Goal: Task Accomplishment & Management: Use online tool/utility

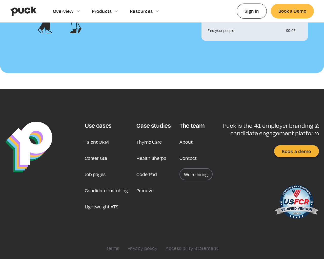
scroll to position [548, 0]
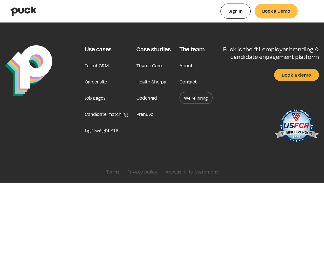
type input "0.470794867924528"
type input "0.0209451"
type input "0.474542509433962"
type input "0.0488902"
type input "0.479510622641509"
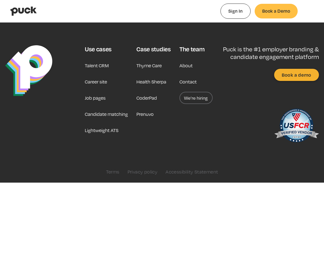
type input "0.0667833"
type input "0.480982566037736"
type input "0.0841451"
type input "0.487882"
type input "0.1197218"
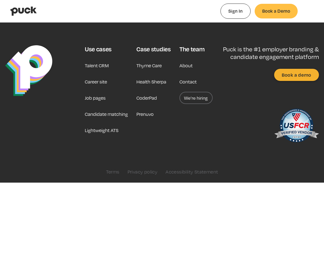
type input "0.491176867924528"
type input "0.1278034"
type input "0.496991094339623"
type input "0.1564527"
type input "0.500737679245283"
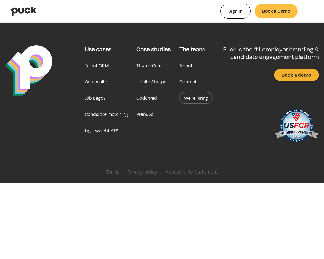
type input "0.1779929"
type input "0.505174132075472"
type input "0.2110248"
type input "0.511379226415094"
type input "0.2608448"
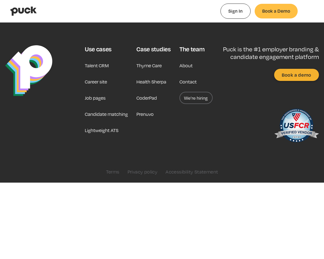
type input "0.51681562264151"
type input "0.2728876"
type input "0.524798056603774"
type input "0.3217831"
type input "0.534079283018868"
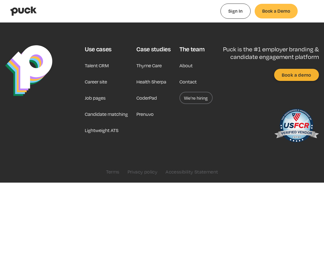
type input "0.3648001"
type input "0.543653735849057"
type input "0.4013503"
type input "0.551448339622642"
type input "0.4324068"
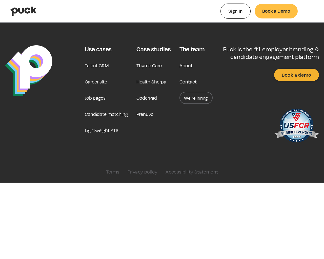
type input "0.558840056603774"
type input "0.4870669"
type input "0.565217018867925"
type input "0.5202632"
type input "0.572979283018868"
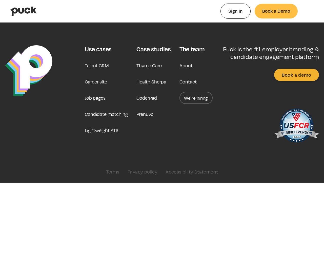
type input "0.5521805"
type input "0.577222735849057"
type input "0.6364148"
type input "0.591056660377359"
type input "0.6364148"
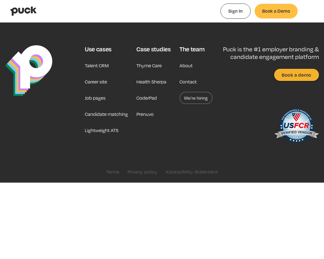
type input "0.596745867924528"
type input "0.6854384"
type input "0.602180301886793"
type input "0.7153044"
type input "0.607426037735849"
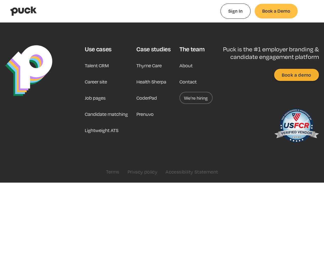
type input "0.7736791"
type input "0.612799264150943"
type input "0.7887474"
type input "0.619358301886792"
type input "0.808235"
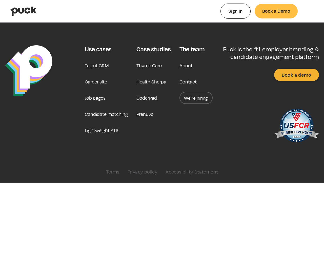
type input "0.622492490566038"
type input "0.8247545"
type input "0.629202943396226"
type input "0.8591915"
type input "0.640589849056604"
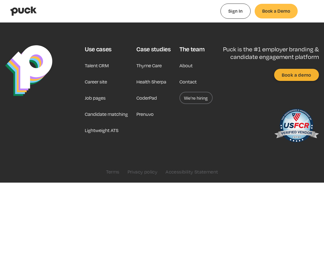
type input "0.9531685"
type input "0.649043905660377"
type input "0.9660052"
type input "0.655372339622642"
type input "0.993431"
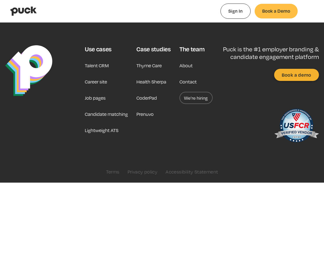
type input "0.660324641509434"
type input "0.000407185185185191"
type input "0.664997660377358"
type input "0.00433333333333333"
type input "0.668756132075472"
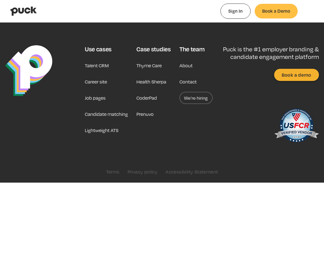
type input "0.00668888888888889"
type input "0.676598150943396"
type input "0.0156987777777778"
type input "0.681486566037736"
type input "0.0208840370370371"
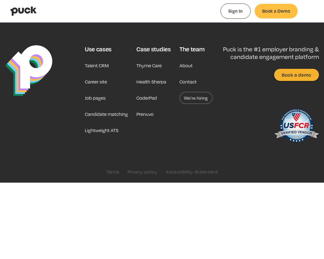
type input "0.68379841509434"
type input "0.0278090555555556"
type input "0.694917886792453"
type input "0.0341053333333333"
type input "0.701857188679245"
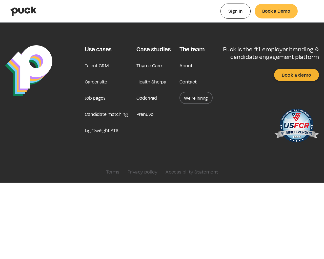
type input "0.0393013703703704"
type input "0.709370754716981"
type input "0.0482055740740741"
type input "0.711288"
type input "0.0522542222222222"
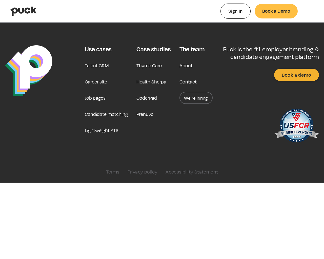
type input "0.71839379245283"
type input "0.0598421851851852"
type input "0.736614471698113"
type input "0.0818634074074074"
type input "0.745399132075472"
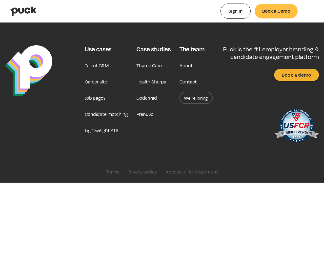
type input "0.0818634074074074"
type input "0.750583396226415"
type input "0.0914455925925926"
type input "0.757747490566038"
type input "0.0973684444444444"
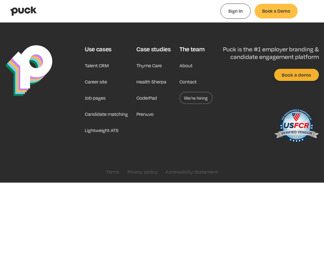
type input "0.763548245283019"
type input "0.103001611111111"
type input "0.767878698113208"
type input "0.107575981481482"
type input "0.776592226415094"
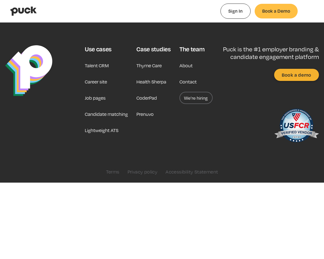
type input "0.118452888888889"
type input "0.783176943396227"
type input "0.123236166666667"
type input "0.791267358490566"
type input "0.131748018518519"
